Goal: Information Seeking & Learning: Find specific page/section

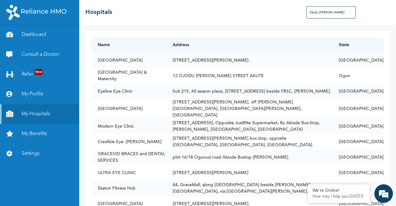
click at [332, 9] on input "Ojodu [PERSON_NAME]" at bounding box center [330, 12] width 49 height 12
drag, startPoint x: 350, startPoint y: 11, endPoint x: 303, endPoint y: 15, distance: 47.1
click at [306, 16] on div "☰ Hospitals Ojodu [PERSON_NAME]" at bounding box center [237, 12] width 317 height 25
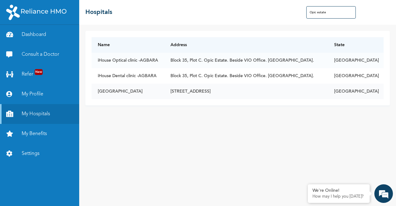
type input "Opic estate"
click at [106, 83] on td "[GEOGRAPHIC_DATA]" at bounding box center [128, 90] width 73 height 15
click at [200, 83] on td "[STREET_ADDRESS]" at bounding box center [246, 90] width 164 height 15
click at [125, 83] on td "[GEOGRAPHIC_DATA]" at bounding box center [128, 90] width 73 height 15
click at [370, 83] on td "[GEOGRAPHIC_DATA]" at bounding box center [356, 90] width 56 height 15
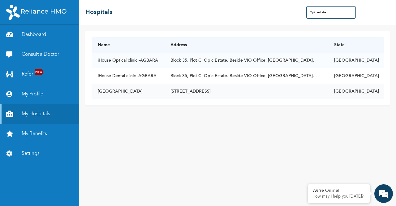
click at [113, 83] on td "[GEOGRAPHIC_DATA]" at bounding box center [128, 90] width 73 height 15
click at [200, 83] on td "[STREET_ADDRESS]" at bounding box center [246, 90] width 164 height 15
click at [218, 83] on td "[STREET_ADDRESS]" at bounding box center [246, 90] width 164 height 15
click at [114, 83] on td "[GEOGRAPHIC_DATA]" at bounding box center [128, 90] width 73 height 15
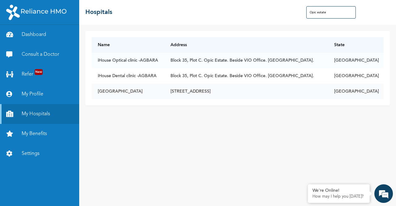
click at [126, 83] on td "[GEOGRAPHIC_DATA]" at bounding box center [128, 90] width 73 height 15
click at [371, 83] on td "[GEOGRAPHIC_DATA]" at bounding box center [356, 90] width 56 height 15
drag, startPoint x: 378, startPoint y: 69, endPoint x: 169, endPoint y: 71, distance: 208.4
click at [169, 83] on tr "[GEOGRAPHIC_DATA] [STREET_ADDRESS]" at bounding box center [238, 90] width 292 height 15
click at [164, 100] on div "Name Address State iHouse Optical clinic -[GEOGRAPHIC_DATA]. Opic Estate. Besid…" at bounding box center [237, 115] width 317 height 181
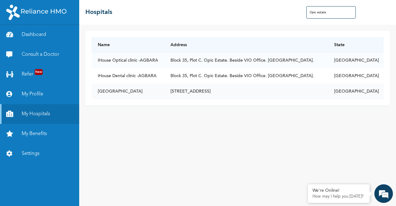
drag, startPoint x: 382, startPoint y: 66, endPoint x: 377, endPoint y: 66, distance: 4.4
click at [377, 83] on td "[GEOGRAPHIC_DATA]" at bounding box center [356, 90] width 56 height 15
click at [282, 143] on div "Name Address State iHouse Optical clinic -[GEOGRAPHIC_DATA]. Opic Estate. Besid…" at bounding box center [237, 115] width 317 height 181
drag, startPoint x: 114, startPoint y: 70, endPoint x: 202, endPoint y: 57, distance: 88.9
click at [115, 83] on td "[GEOGRAPHIC_DATA]" at bounding box center [128, 90] width 73 height 15
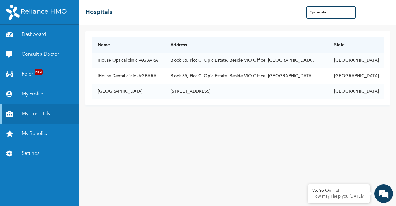
click at [118, 102] on div "Name Address State iHouse Optical clinic -[GEOGRAPHIC_DATA]. Opic Estate. Besid…" at bounding box center [237, 115] width 317 height 181
